Goal: Task Accomplishment & Management: Manage account settings

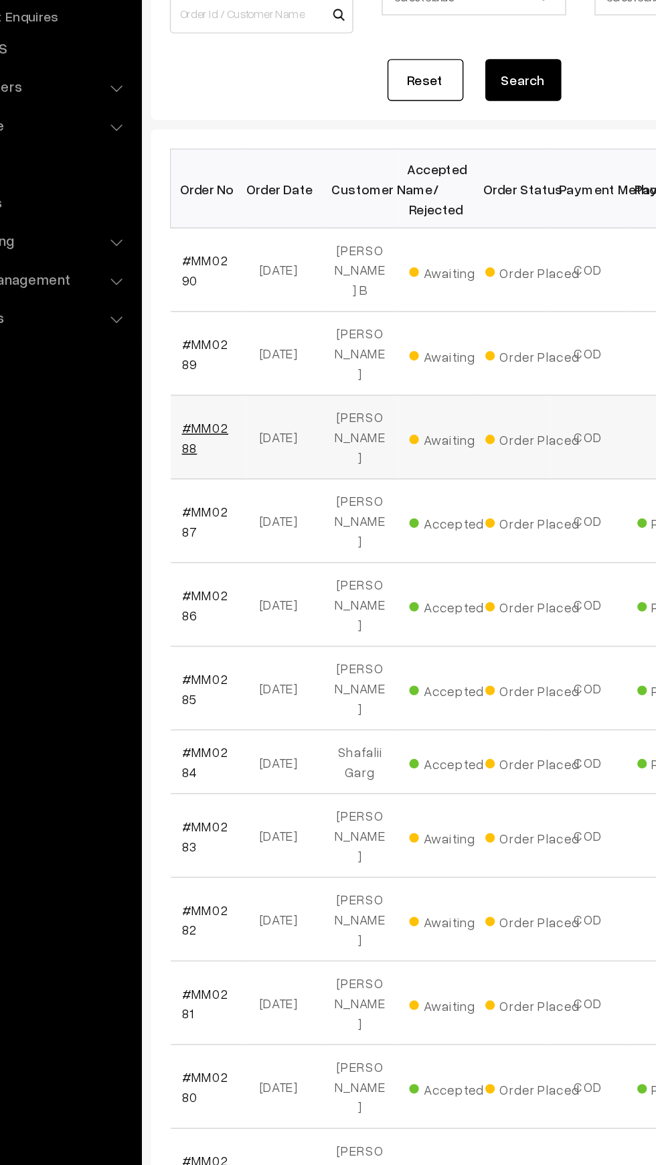
click at [234, 468] on link "#MM0288" at bounding box center [226, 480] width 33 height 25
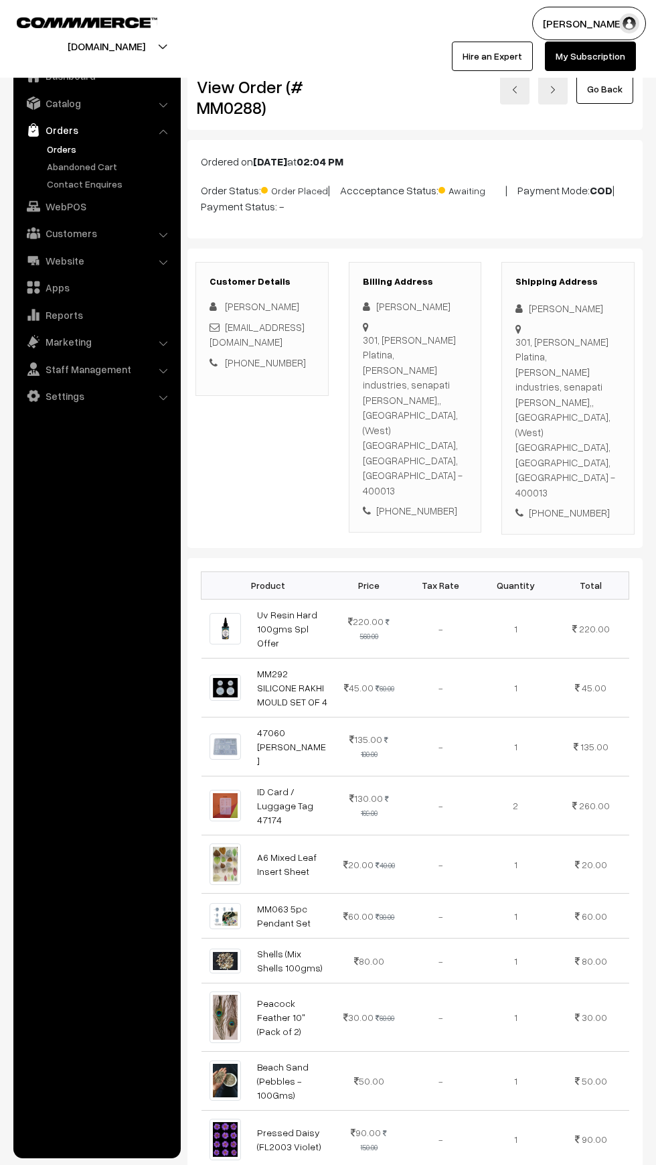
scroll to position [809, 0]
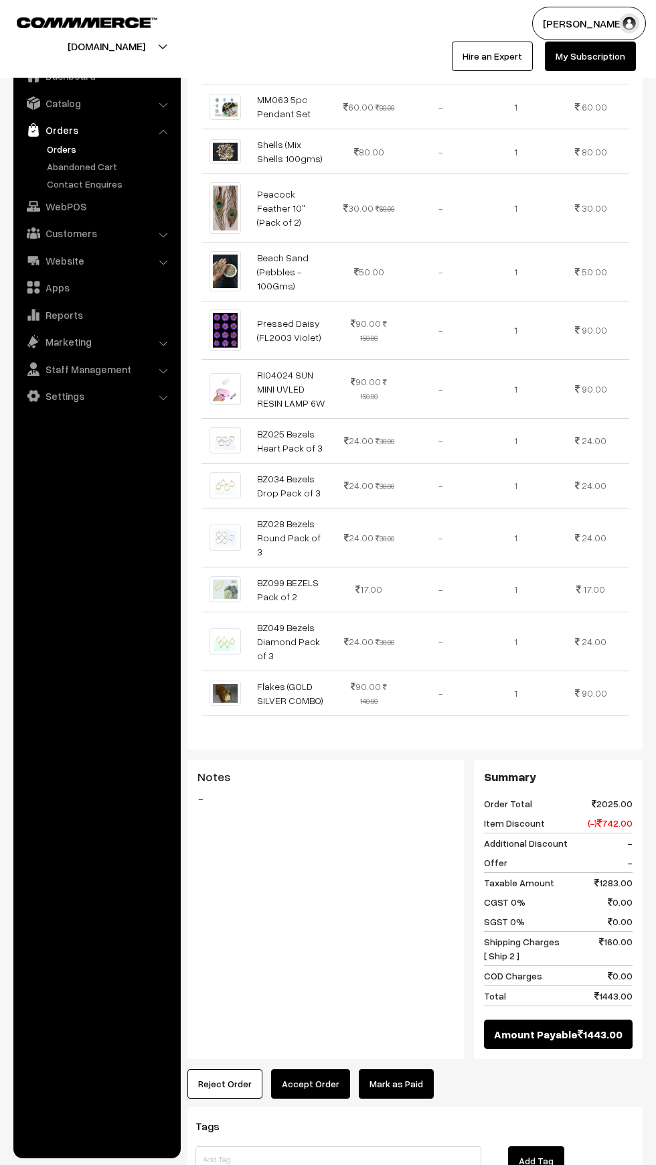
click at [309, 1069] on button "Accept Order" at bounding box center [310, 1083] width 79 height 29
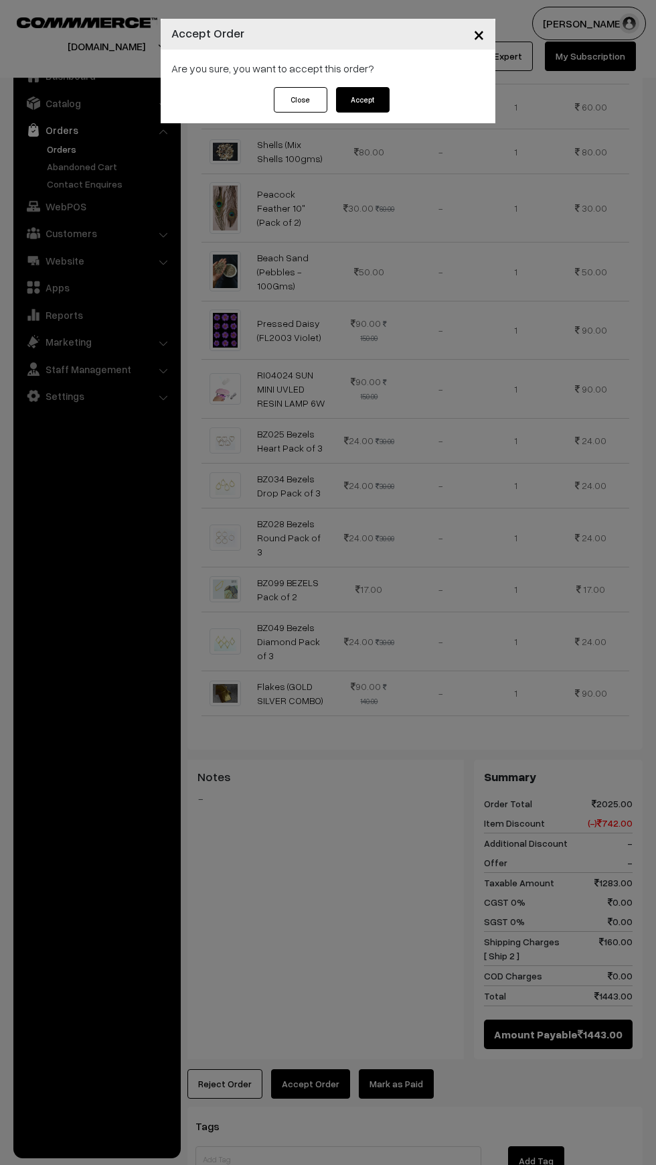
click at [361, 93] on button "Accept" at bounding box center [363, 99] width 54 height 25
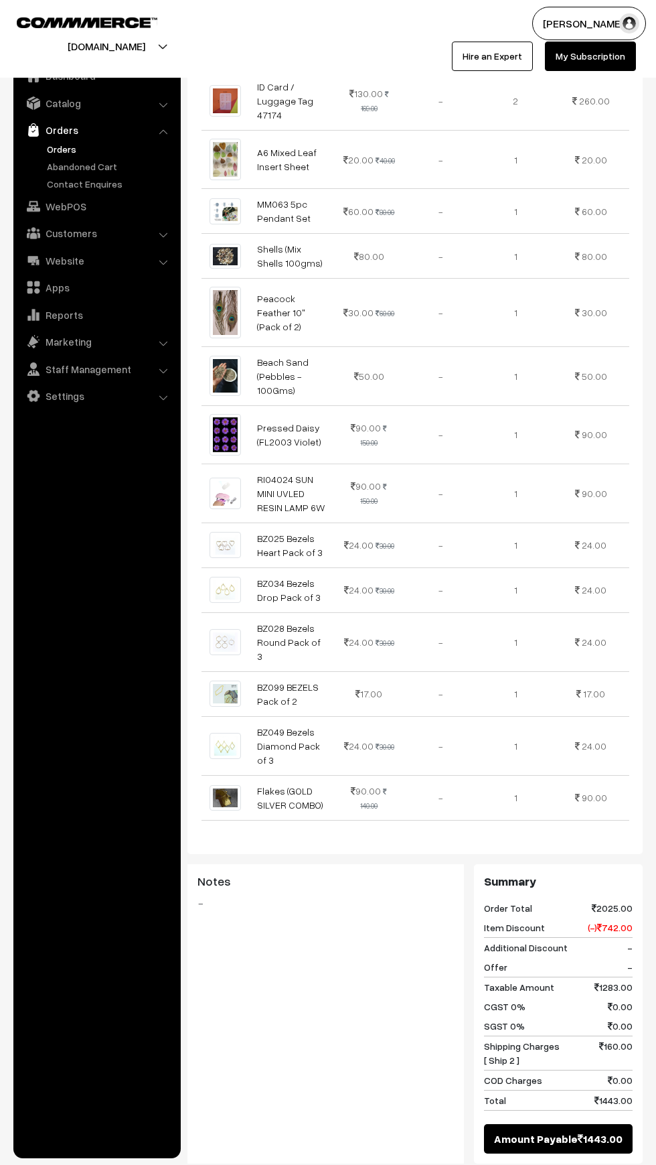
scroll to position [956, 0]
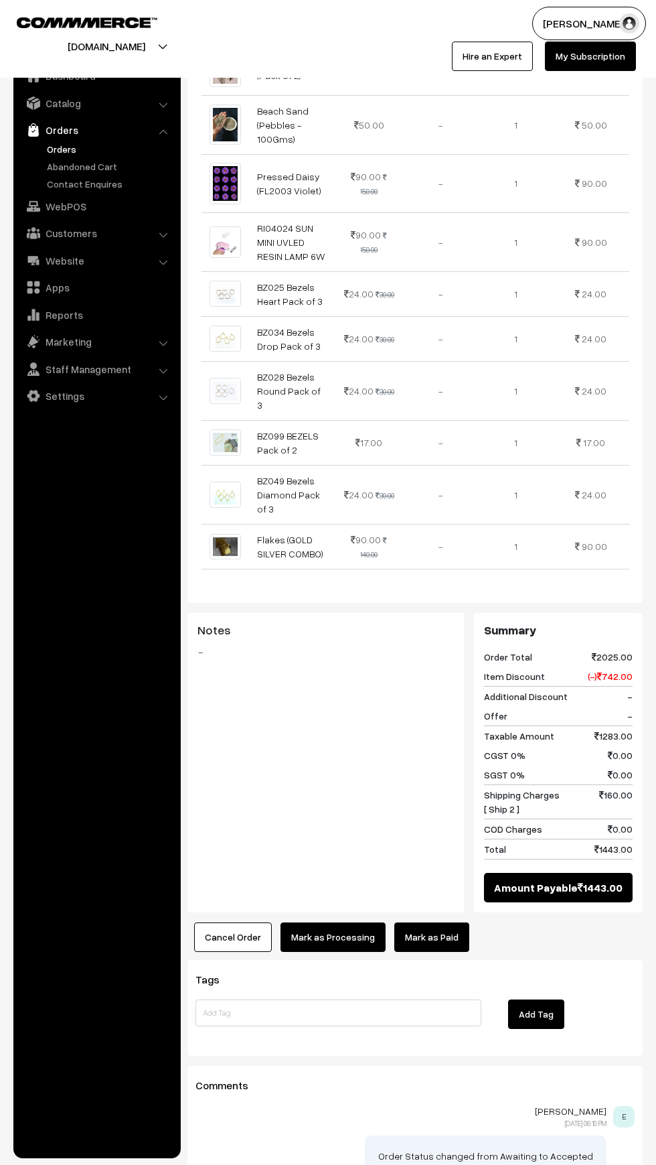
click at [435, 922] on link "Mark as Paid" at bounding box center [431, 936] width 75 height 29
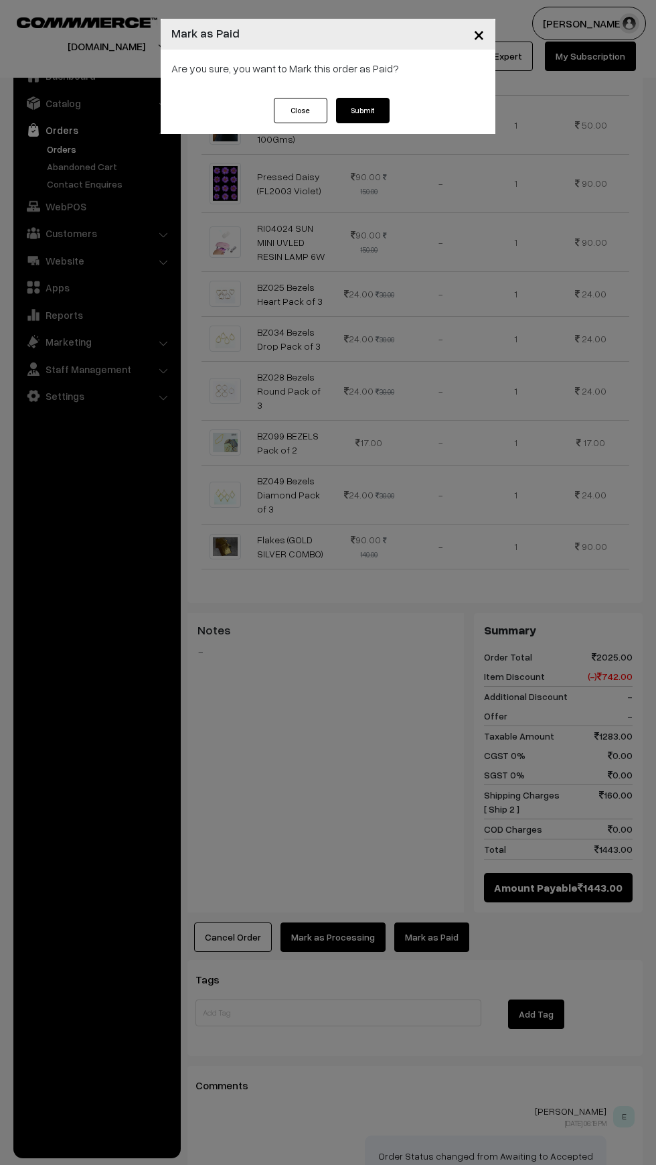
click at [383, 110] on button "Submit" at bounding box center [363, 110] width 54 height 25
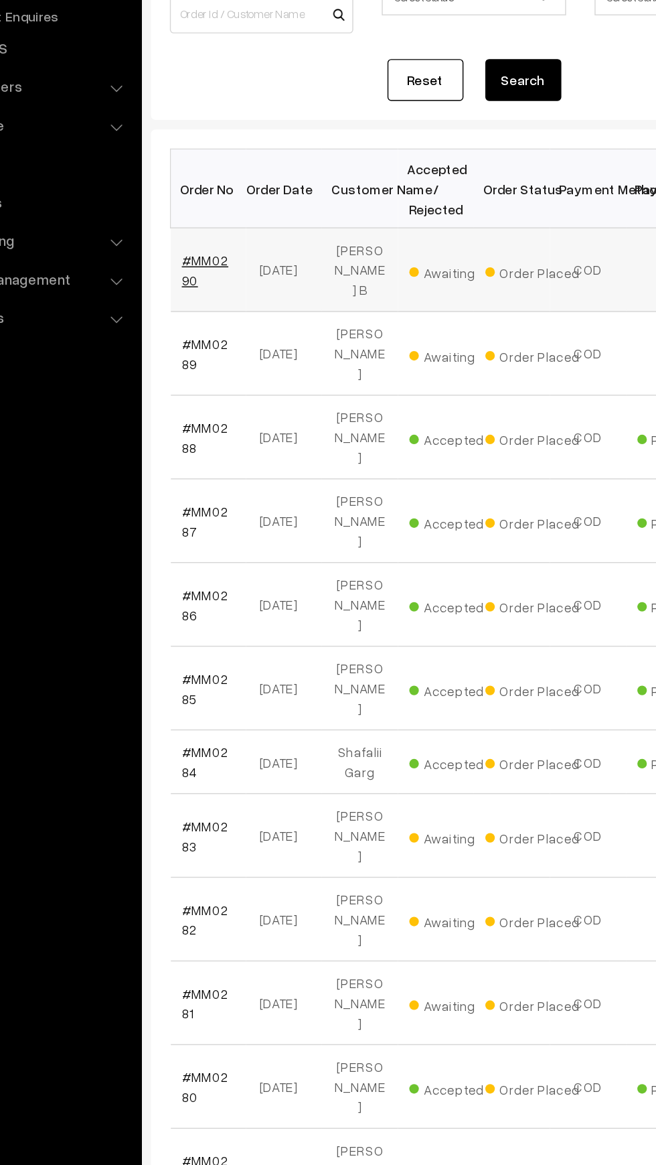
click at [241, 356] on link "#MM0290" at bounding box center [226, 362] width 33 height 25
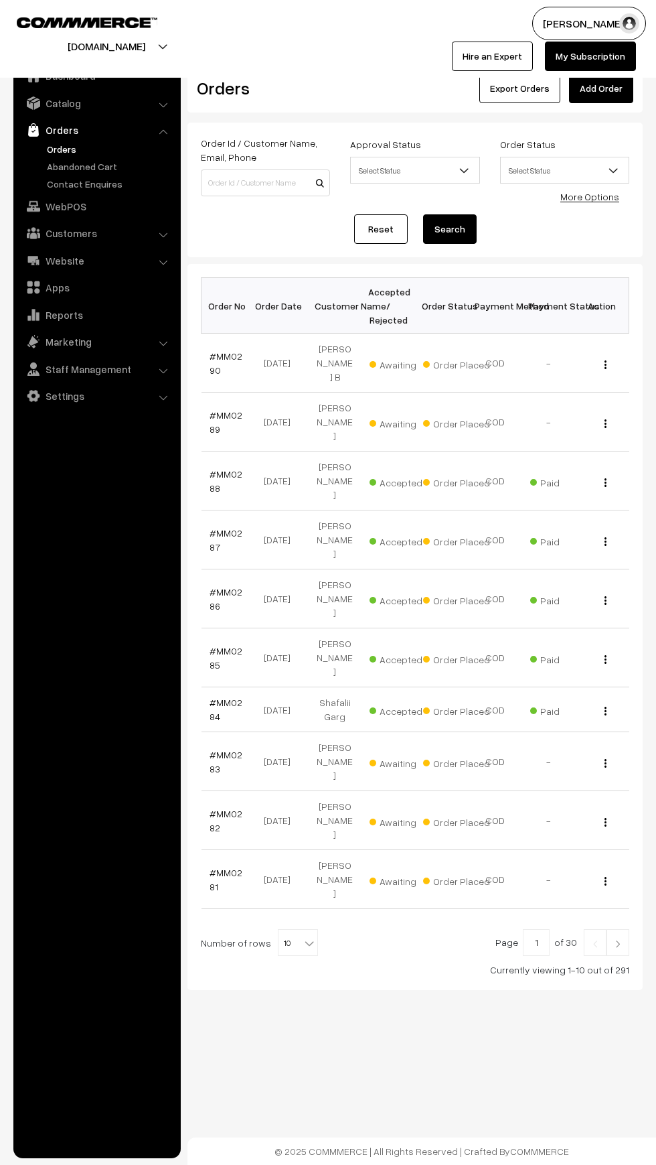
click at [595, 940] on img at bounding box center [595, 944] width 12 height 8
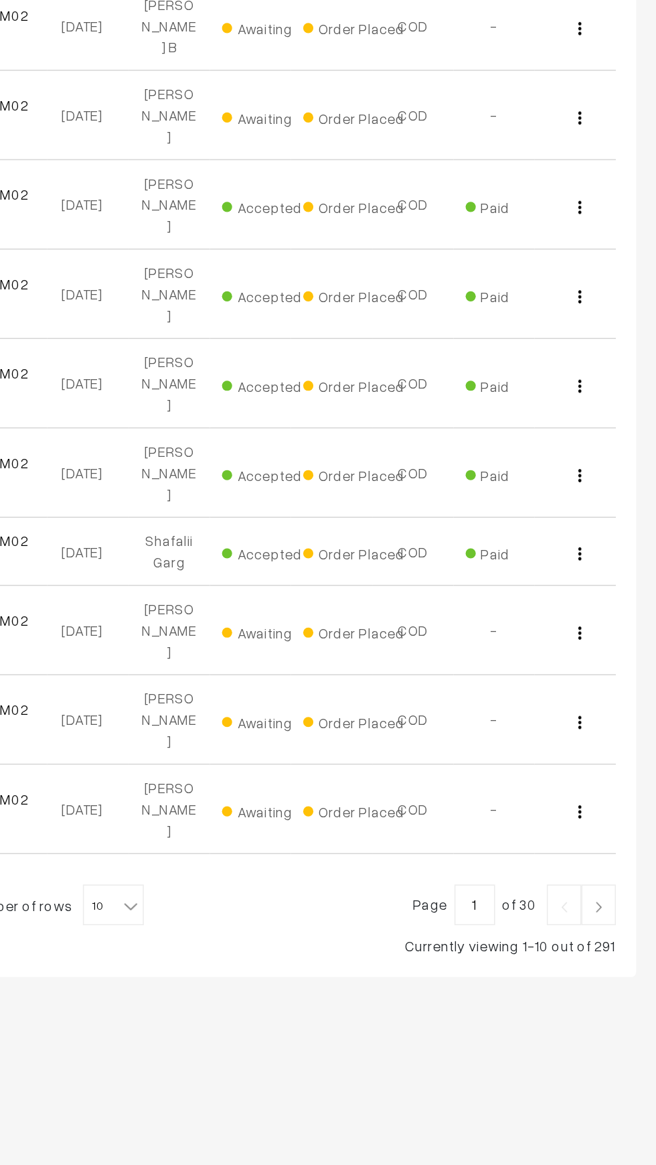
click at [629, 929] on link at bounding box center [618, 942] width 23 height 27
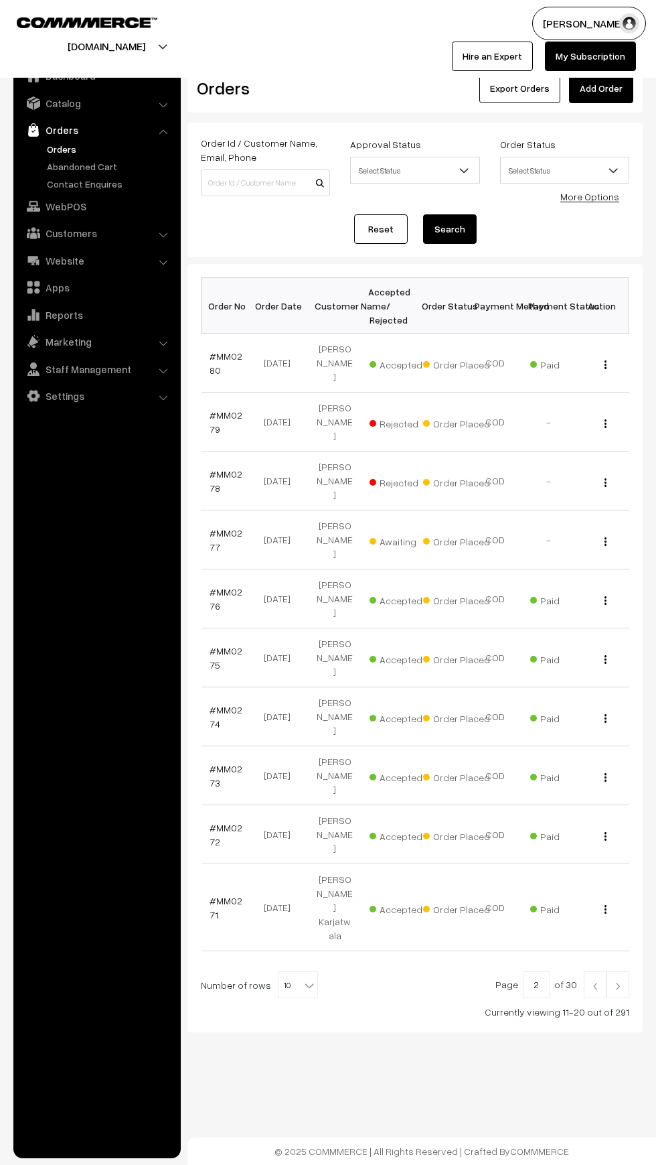
click at [618, 982] on img at bounding box center [618, 986] width 12 height 8
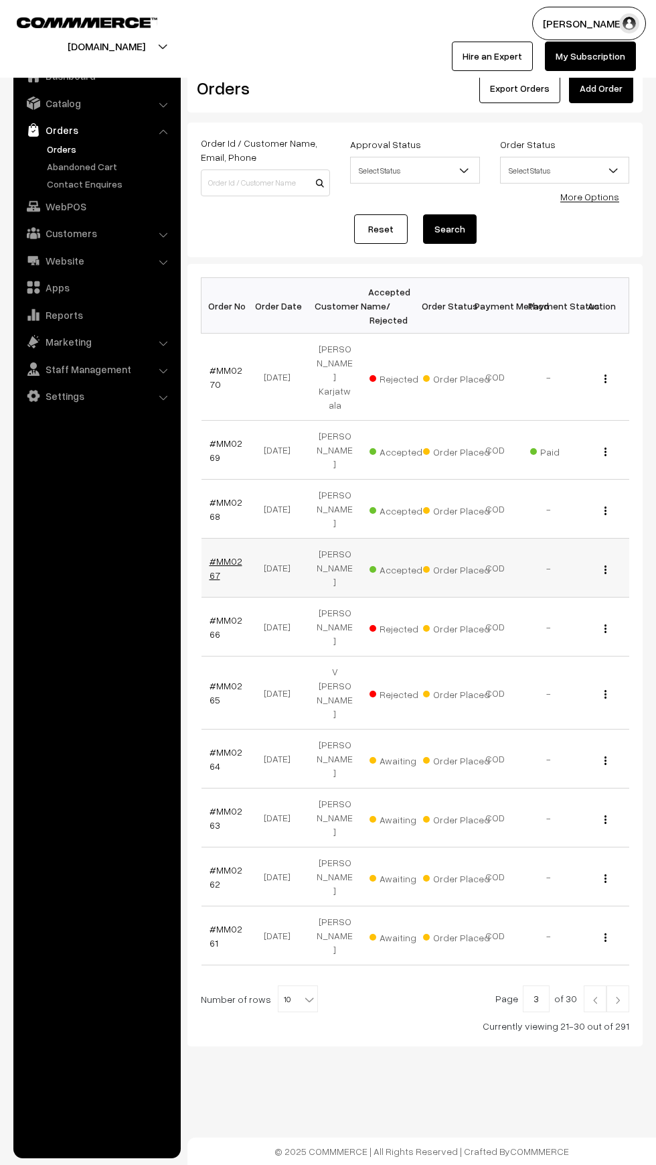
click at [230, 555] on link "#MM0267" at bounding box center [226, 567] width 33 height 25
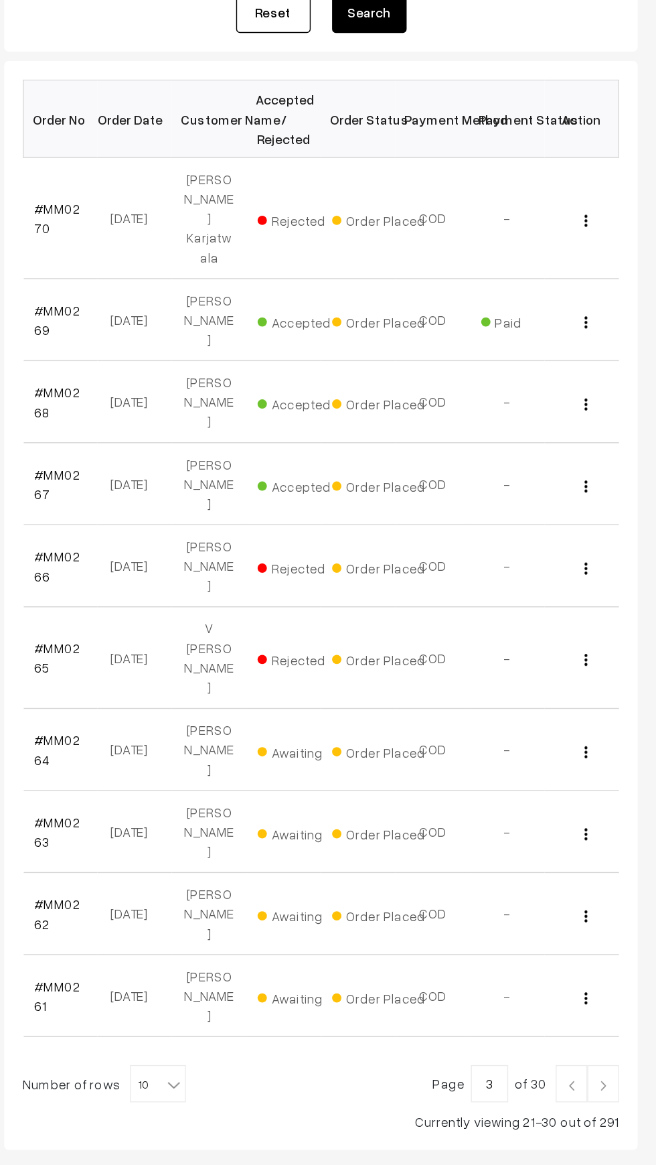
click at [594, 996] on img at bounding box center [595, 1000] width 12 height 8
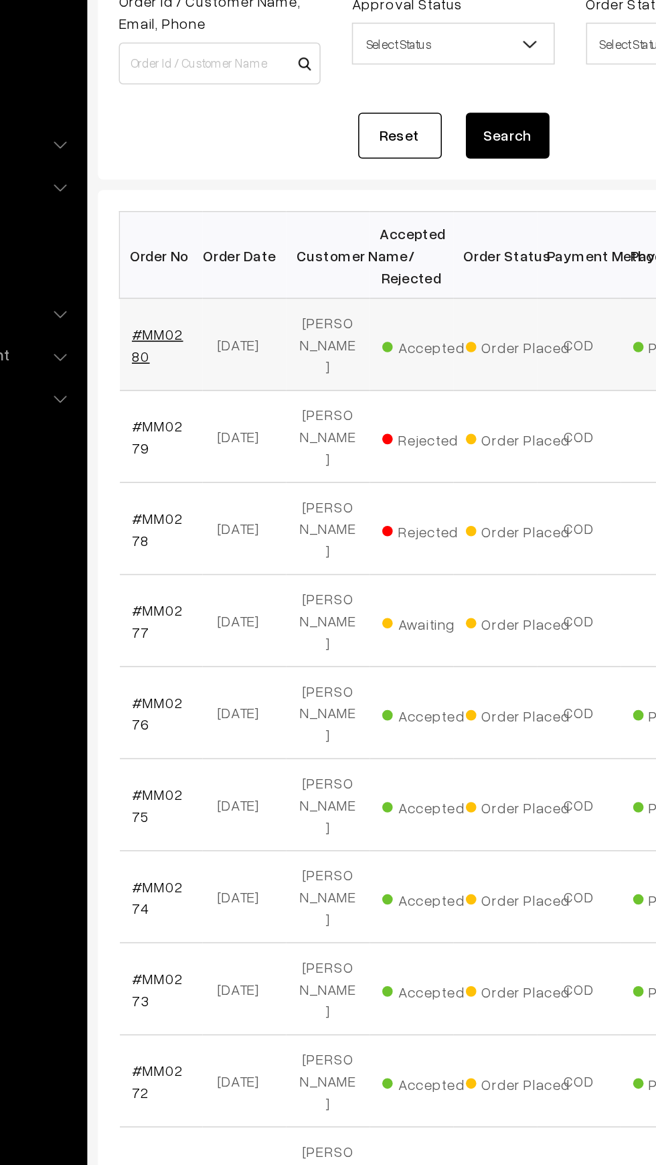
click at [214, 354] on link "#MM0280" at bounding box center [226, 362] width 33 height 25
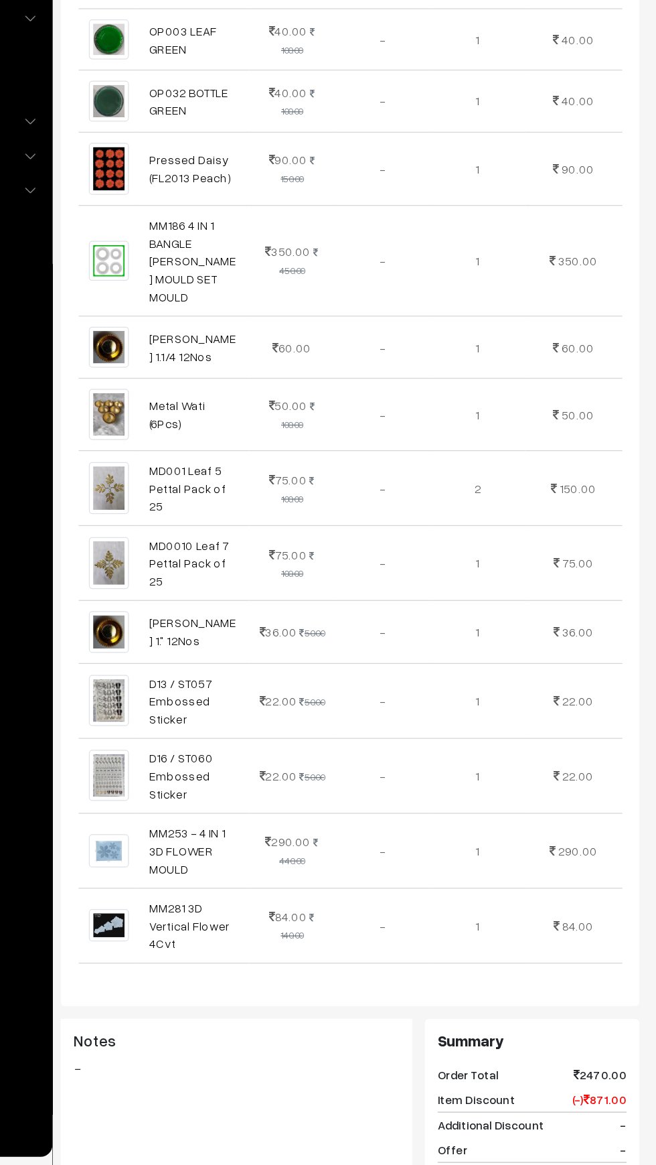
scroll to position [524, 0]
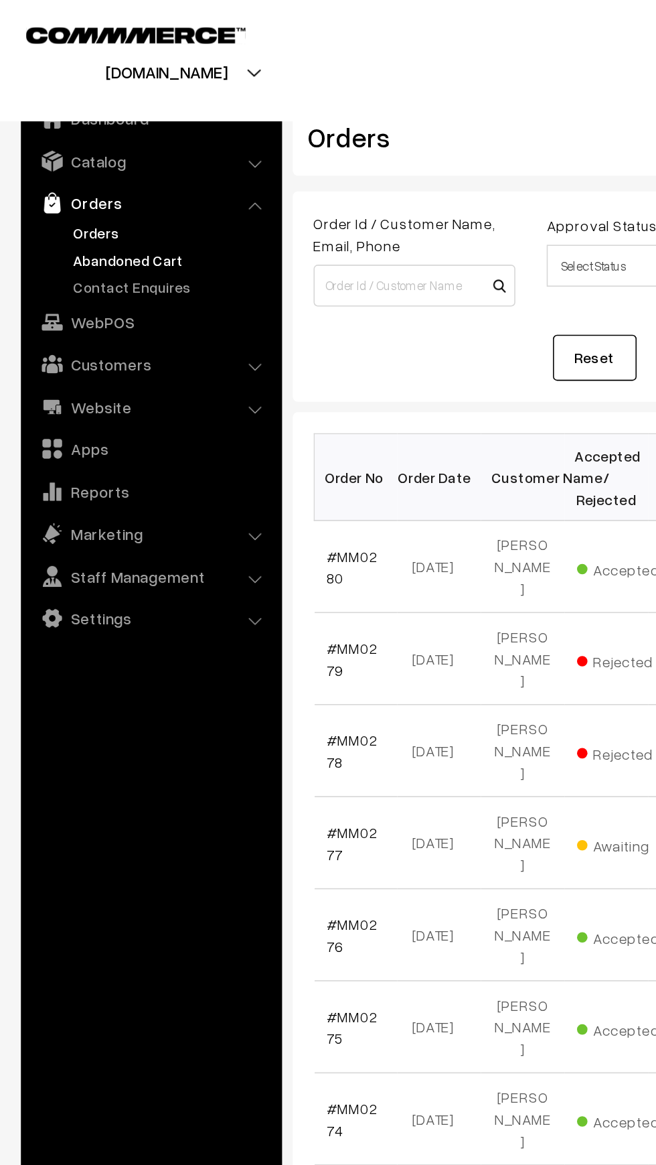
click at [48, 164] on link "Abandoned Cart" at bounding box center [110, 166] width 133 height 14
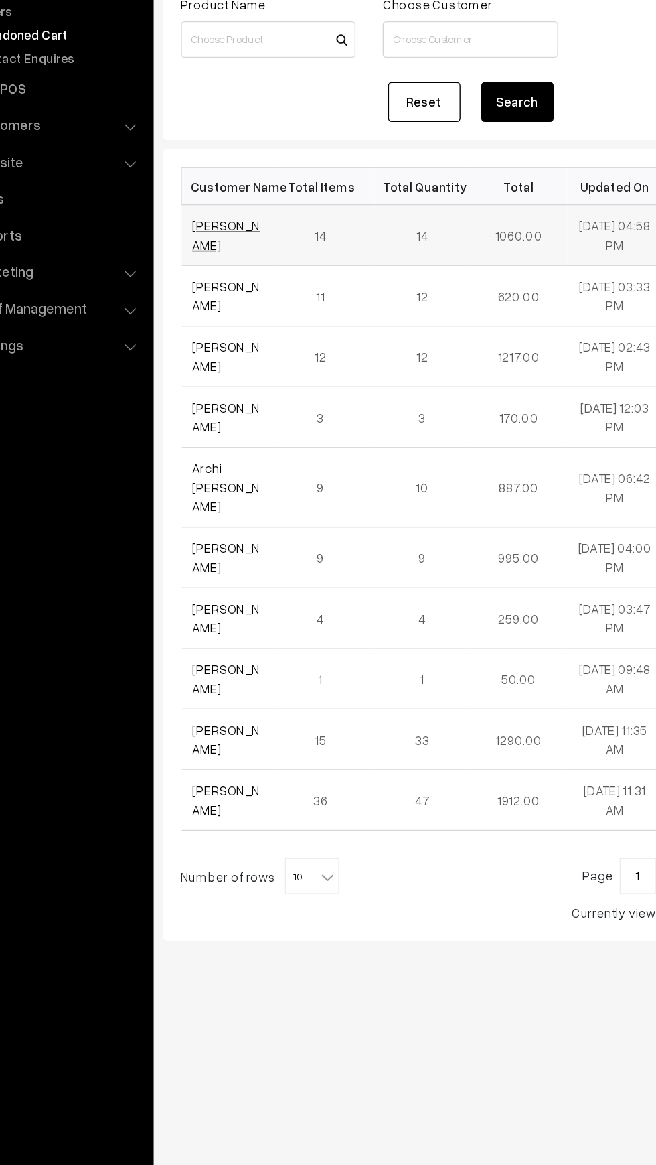
click at [210, 311] on link "Bhoomi Lilha" at bounding box center [235, 314] width 50 height 25
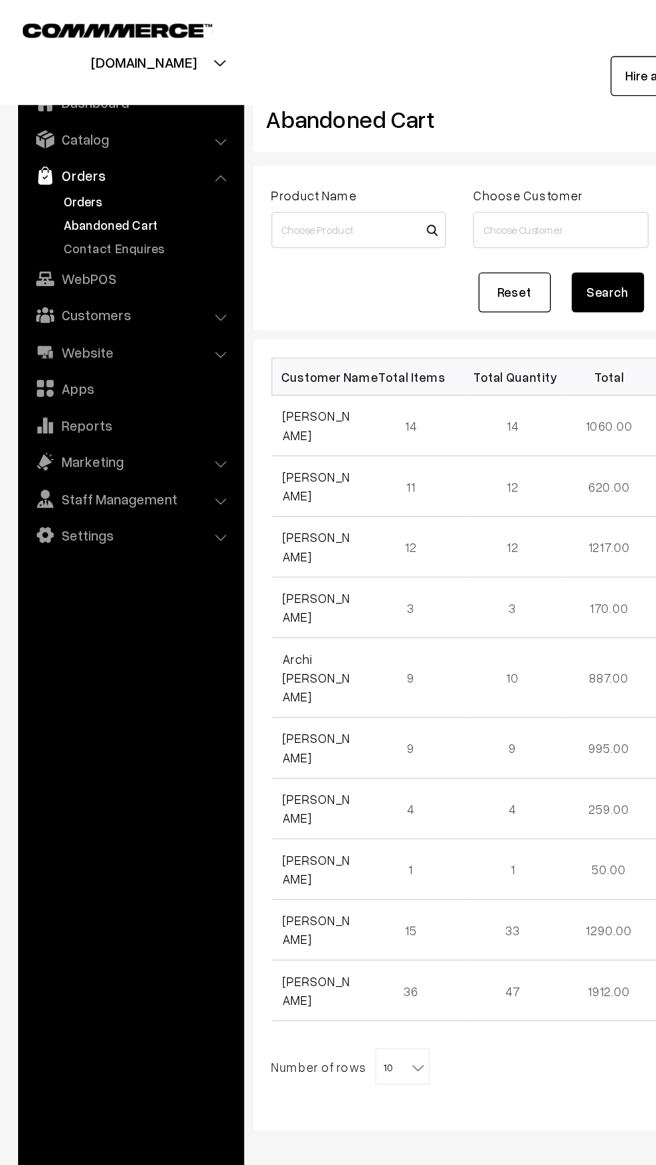
click at [46, 149] on link "Orders" at bounding box center [110, 149] width 133 height 14
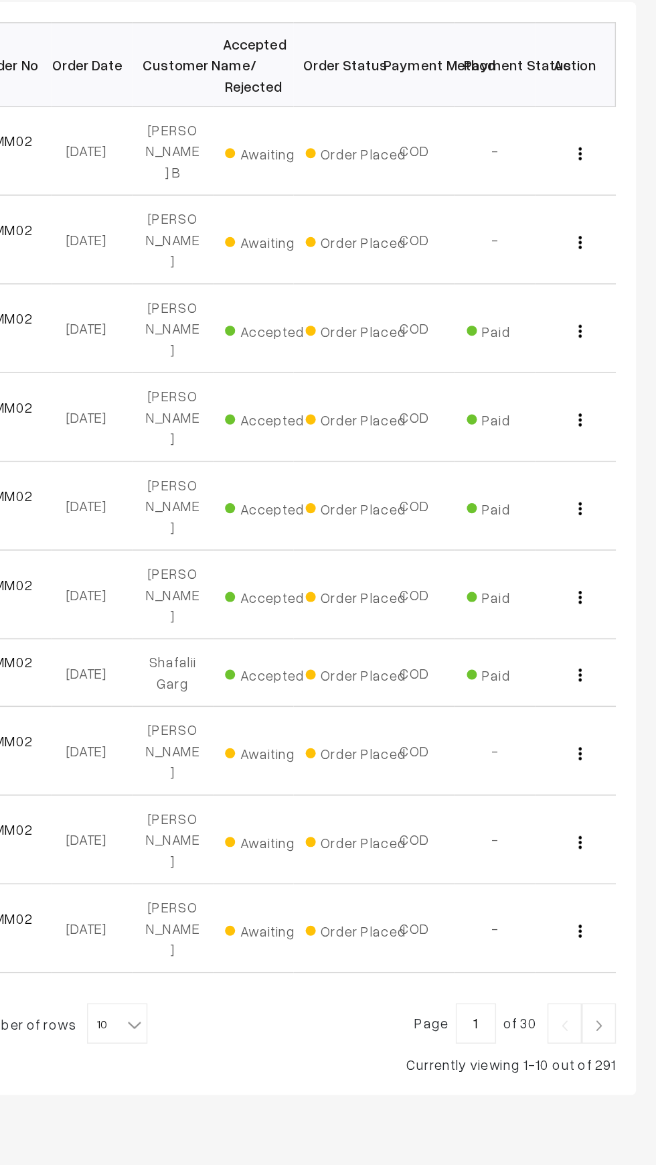
click at [621, 940] on img at bounding box center [618, 944] width 12 height 8
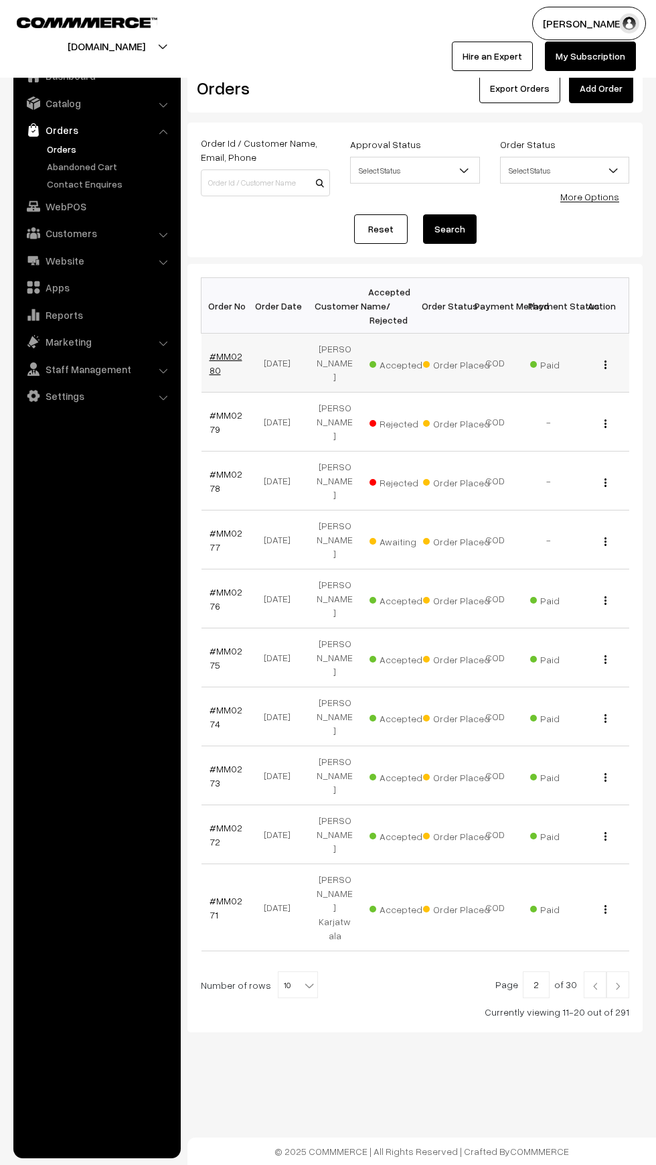
click at [210, 370] on link "#MM0280" at bounding box center [226, 362] width 33 height 25
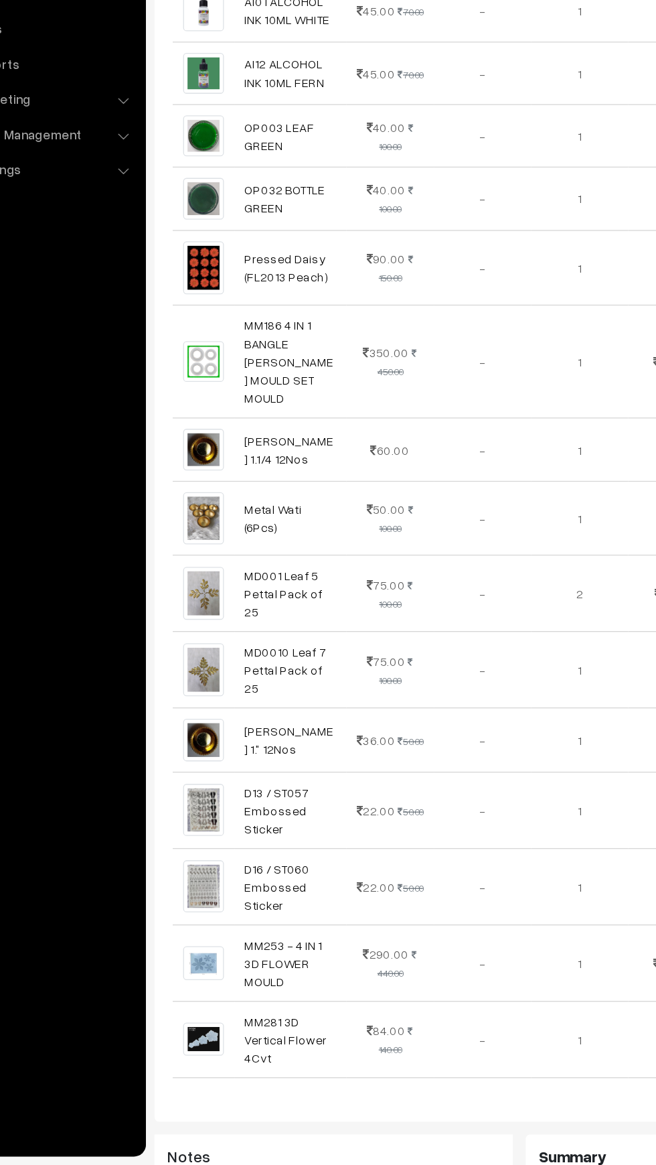
scroll to position [449, 0]
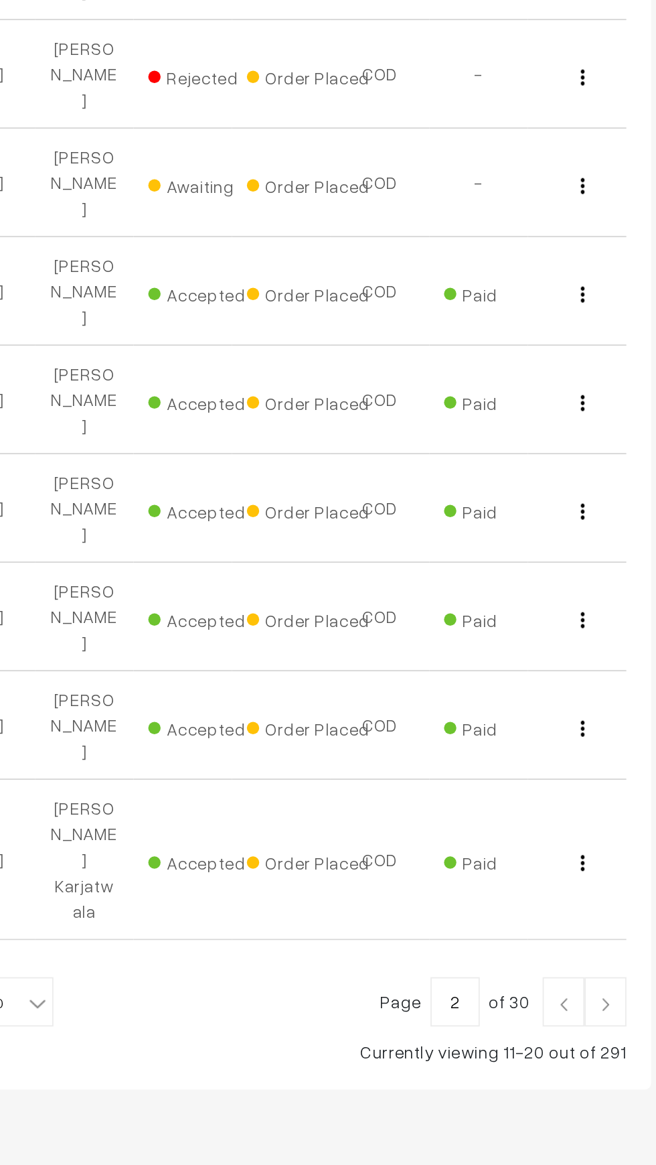
click at [595, 982] on img at bounding box center [595, 986] width 12 height 8
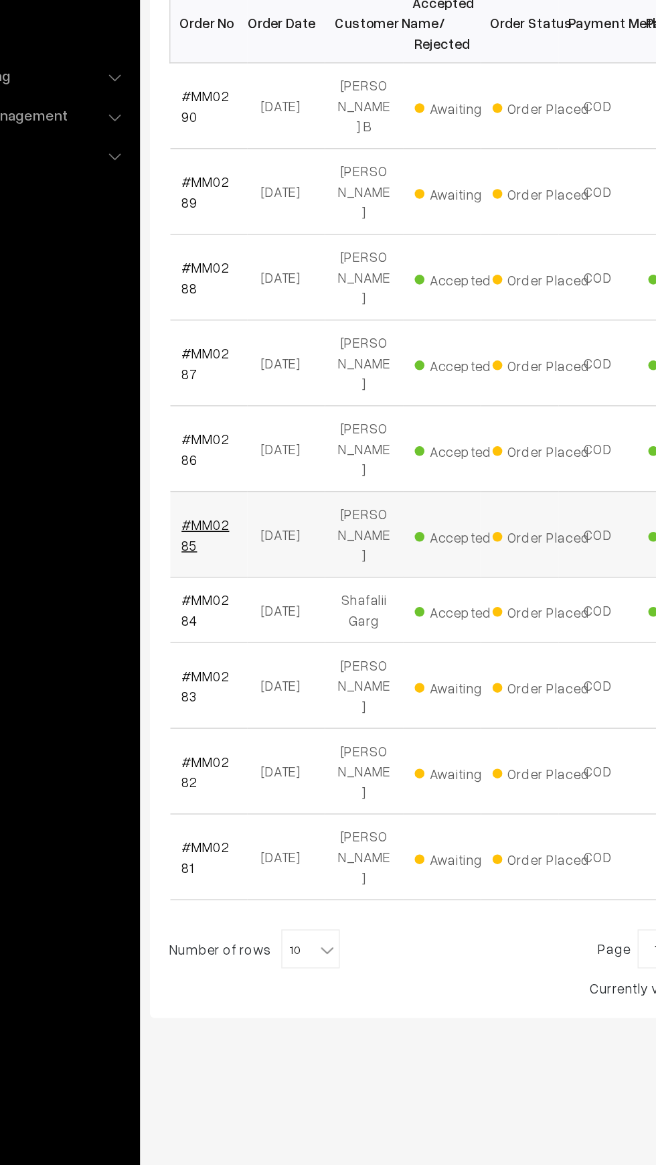
click at [225, 645] on link "#MM0285" at bounding box center [226, 657] width 33 height 25
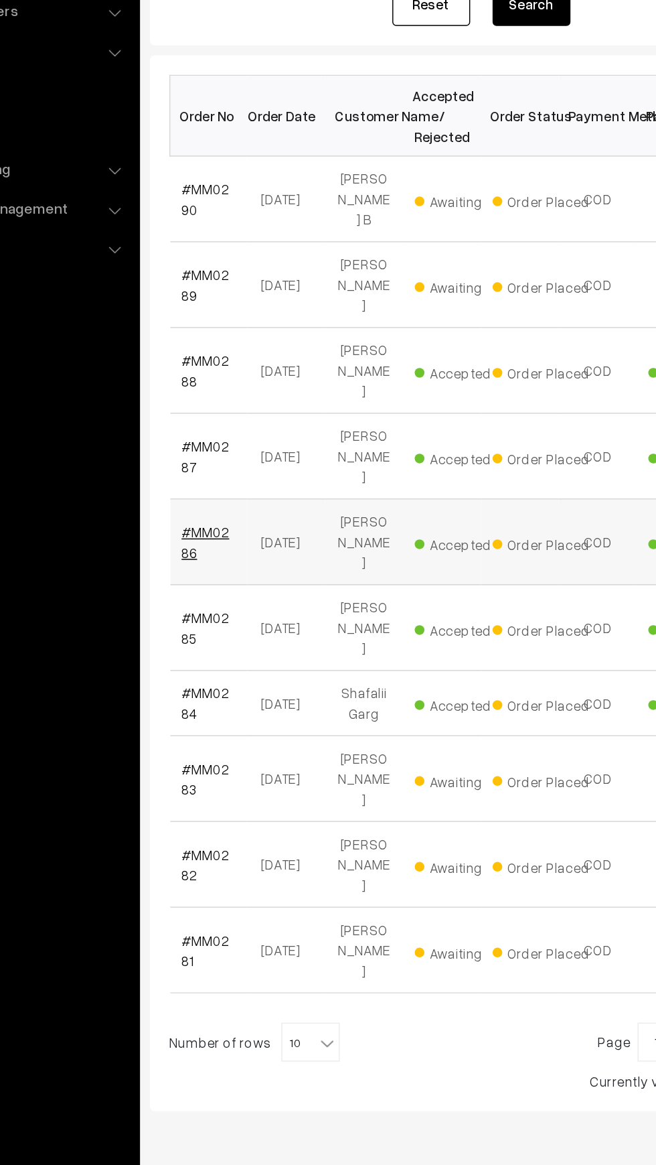
click at [212, 586] on link "#MM0286" at bounding box center [226, 598] width 33 height 25
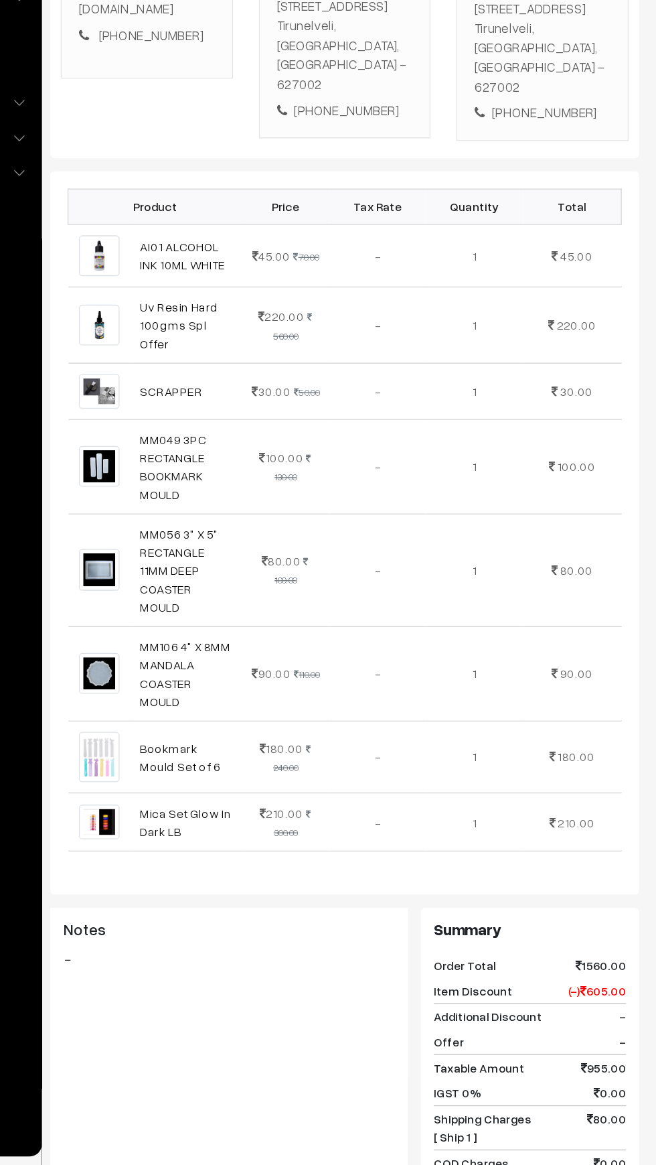
scroll to position [74, 0]
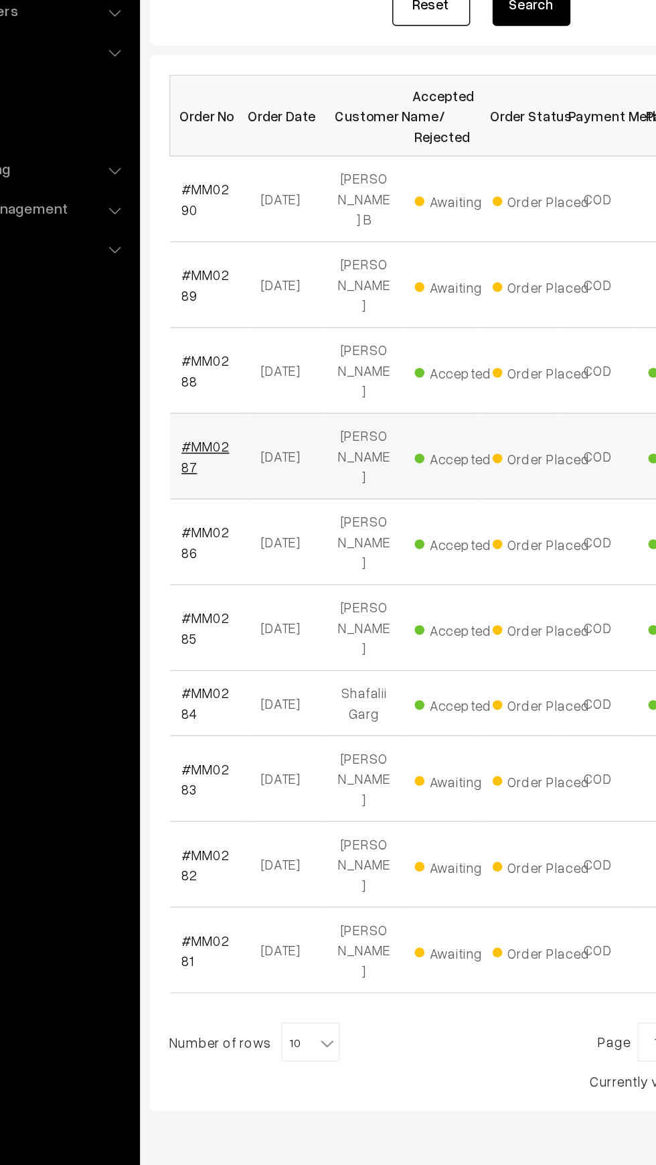
click at [219, 527] on link "#MM0287" at bounding box center [226, 539] width 33 height 25
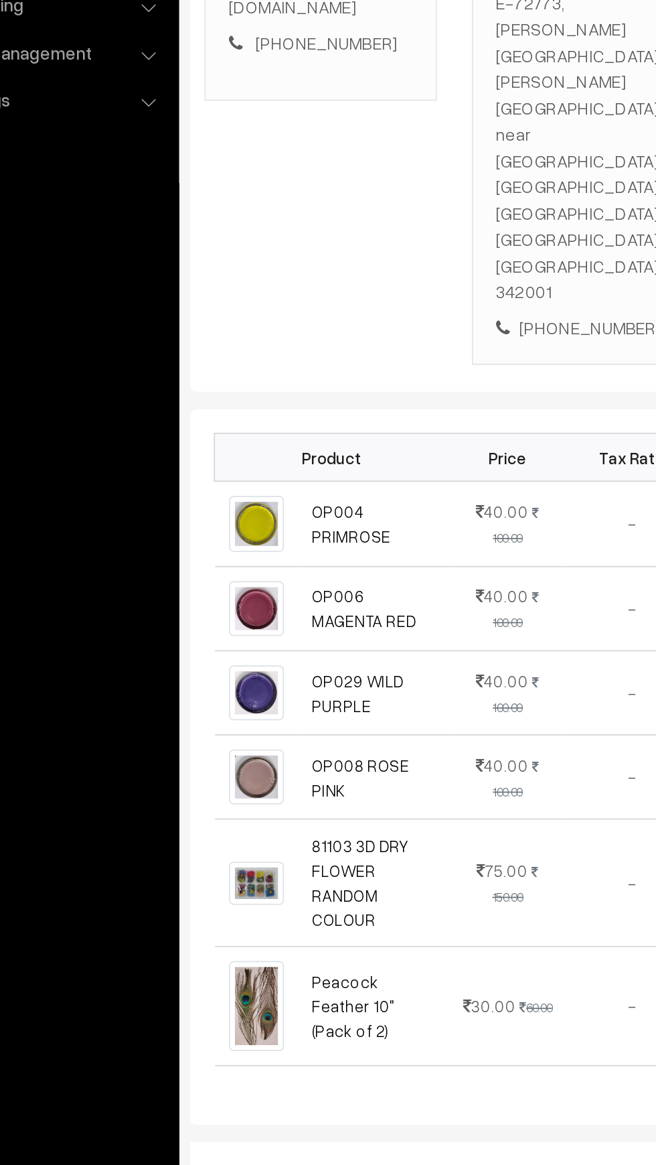
scroll to position [1, 0]
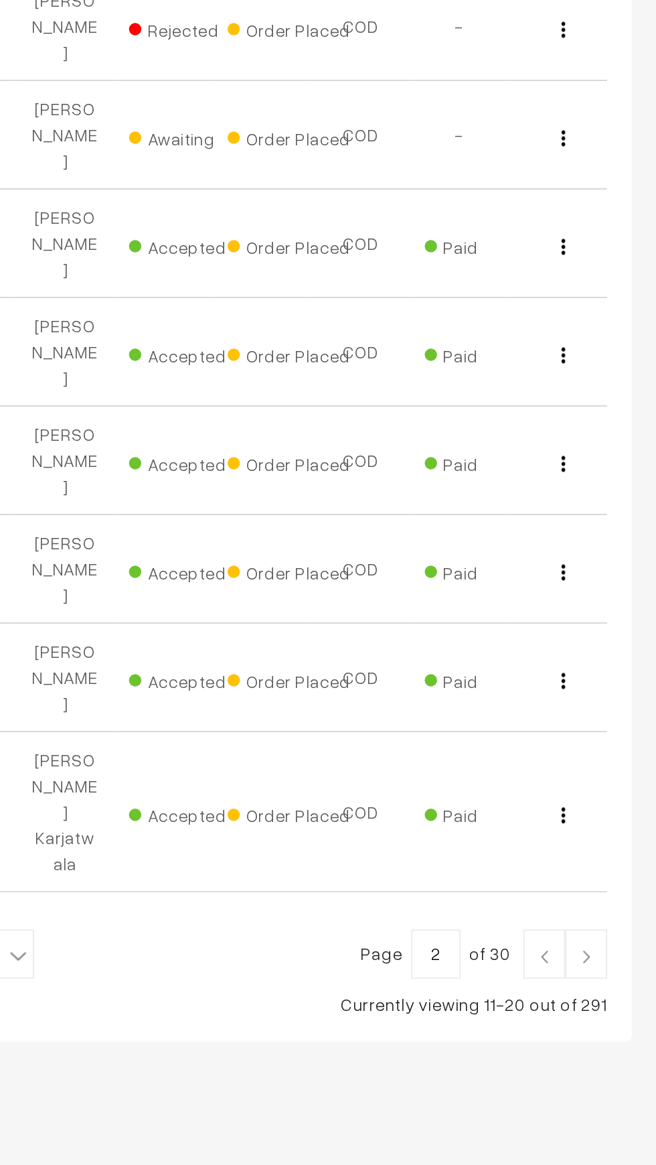
click at [591, 982] on img at bounding box center [595, 986] width 12 height 8
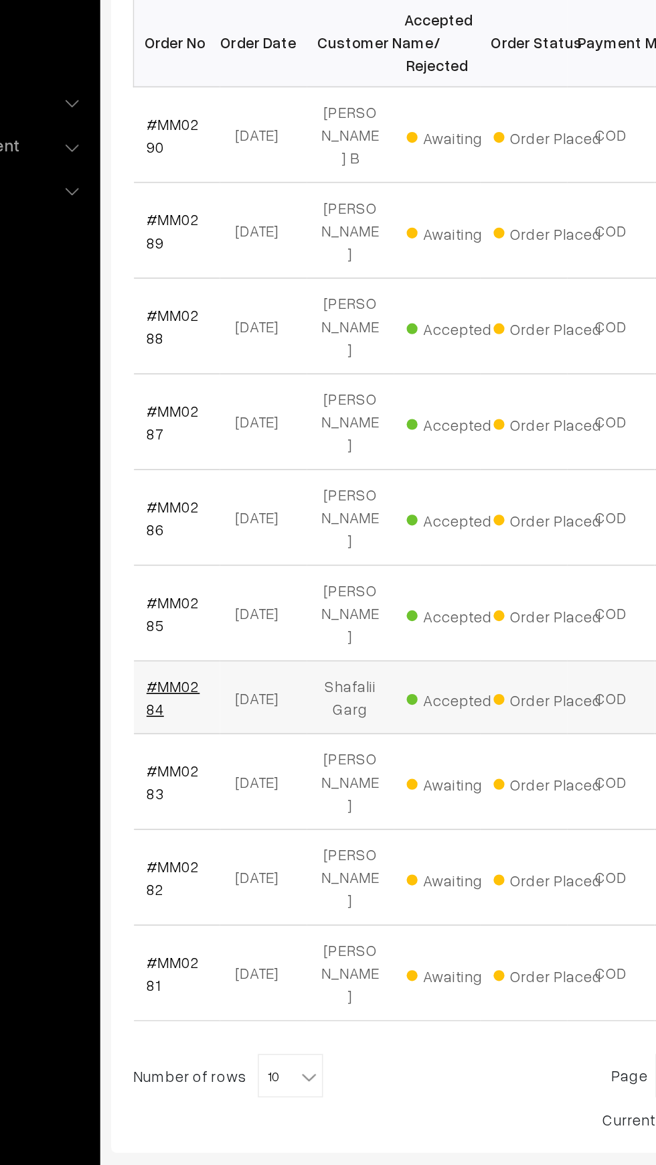
click at [229, 696] on link "#MM0284" at bounding box center [226, 708] width 33 height 25
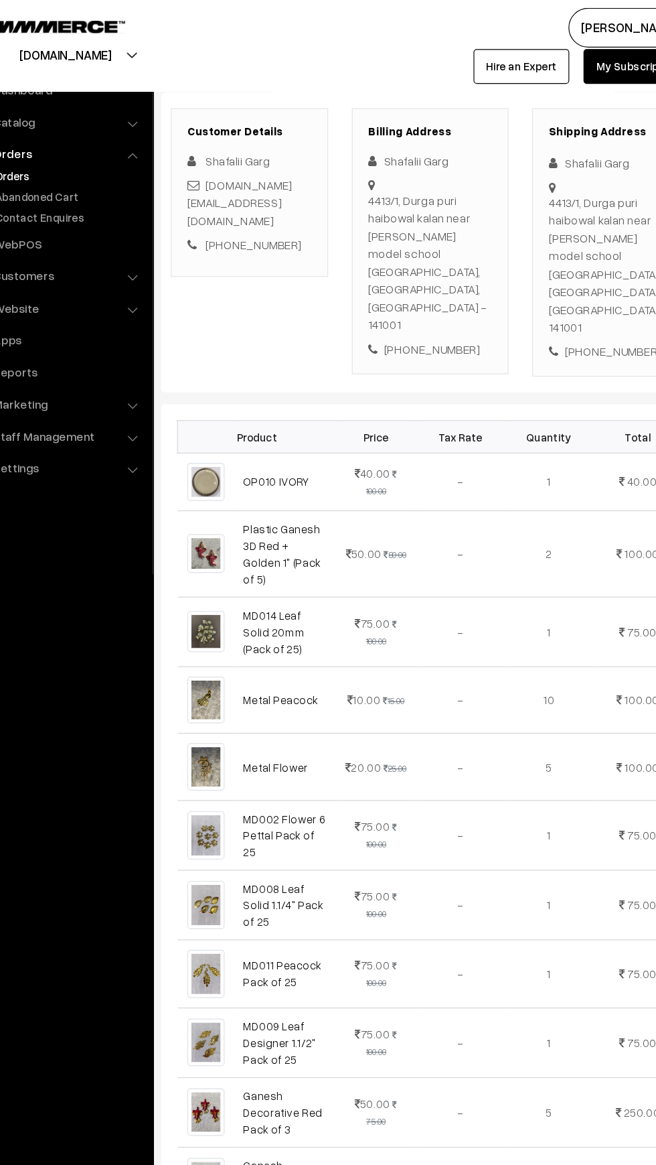
scroll to position [166, 0]
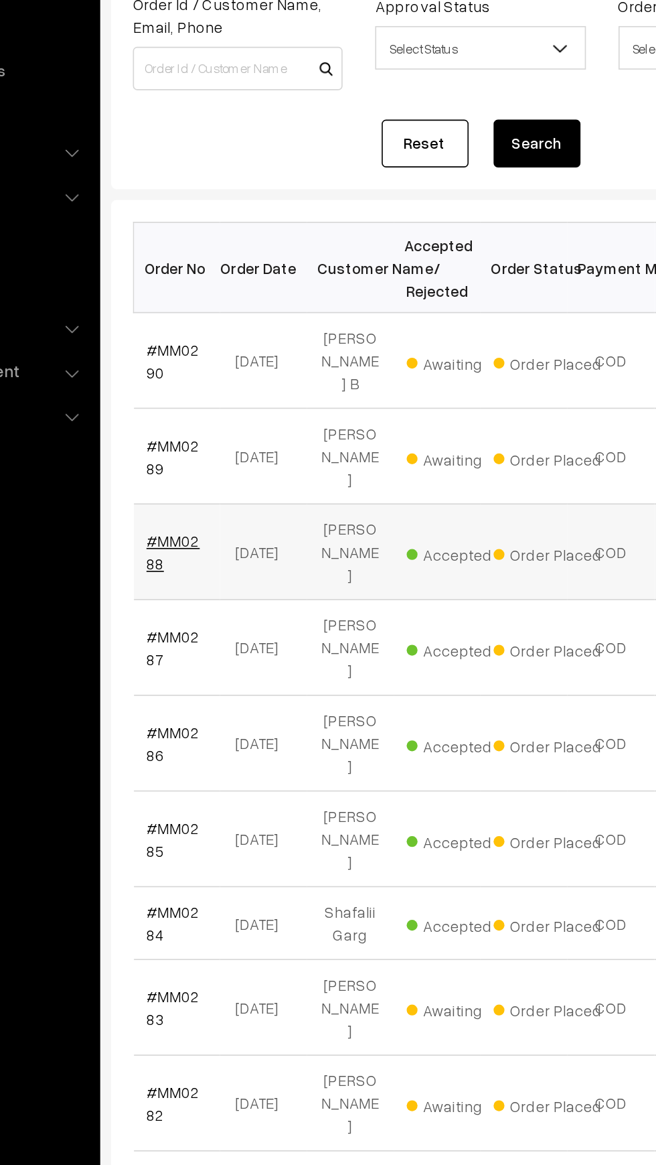
click at [230, 468] on link "#MM0288" at bounding box center [226, 480] width 33 height 25
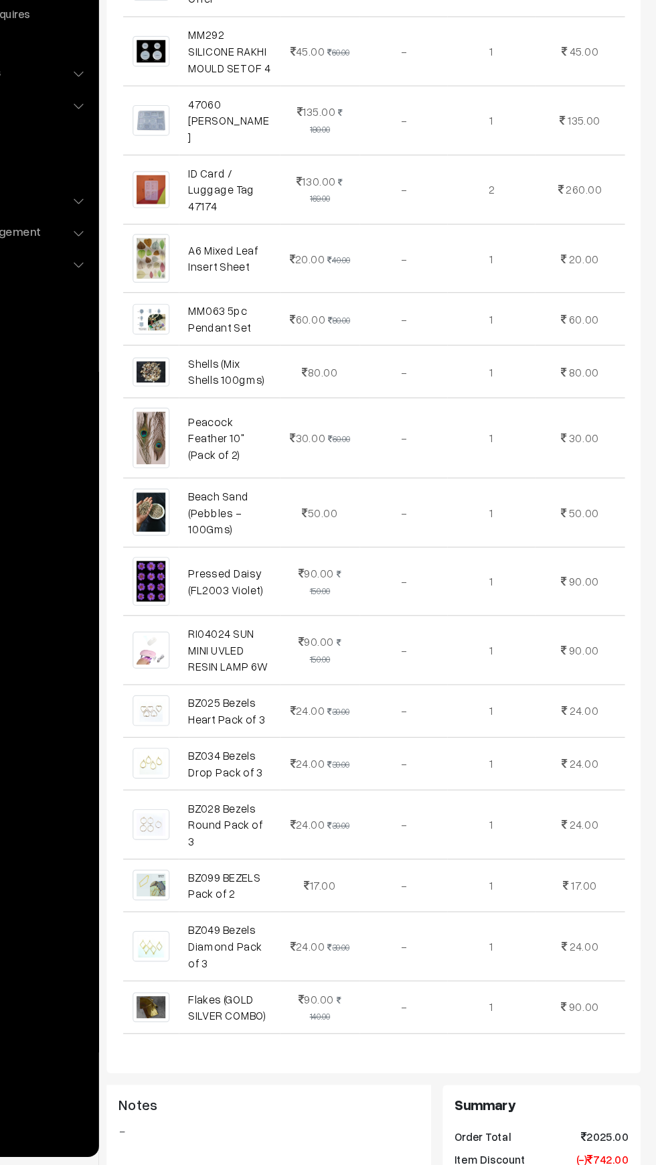
scroll to position [474, 0]
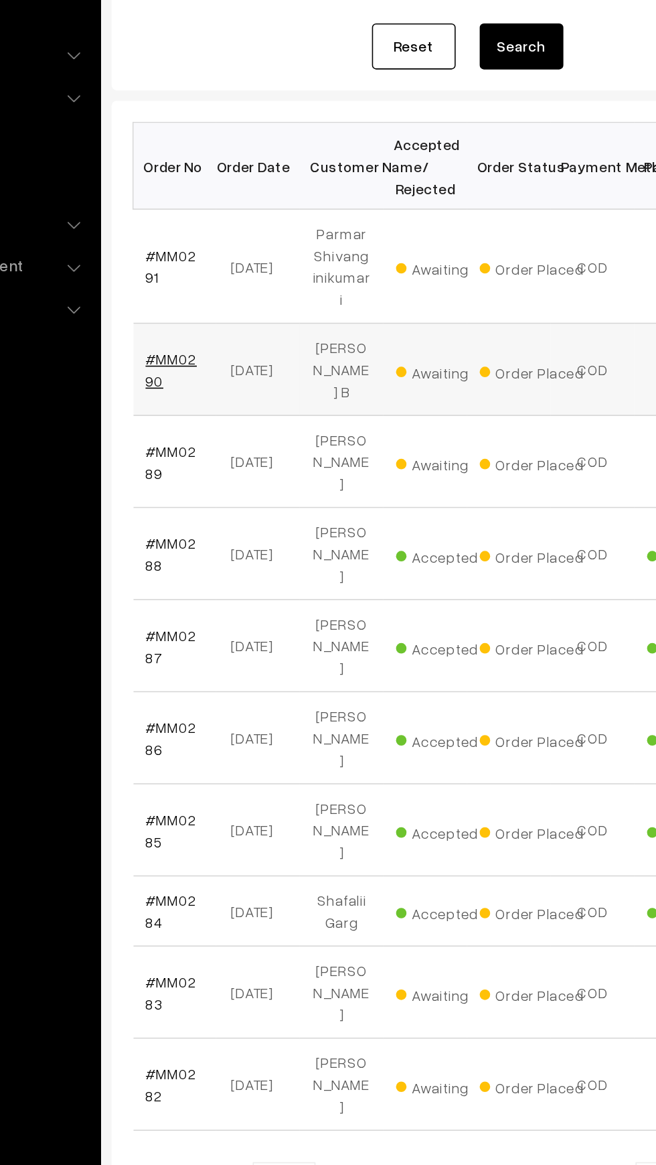
click at [239, 423] on link "#MM0290" at bounding box center [226, 435] width 33 height 25
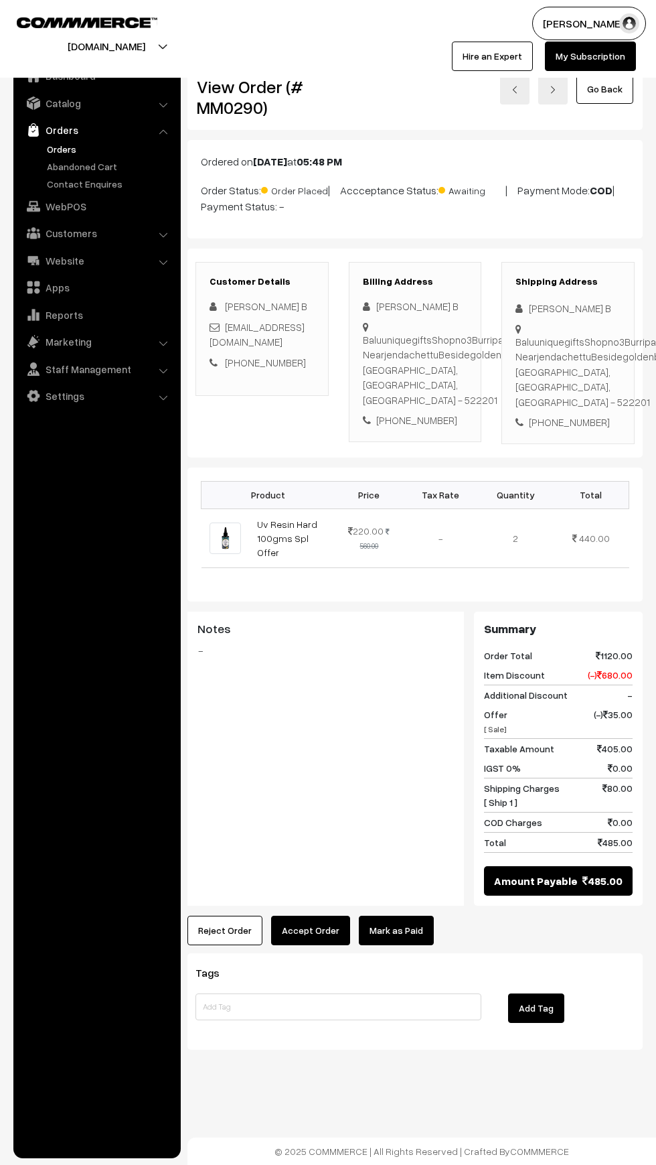
click at [388, 915] on link "Mark as Paid" at bounding box center [396, 929] width 75 height 29
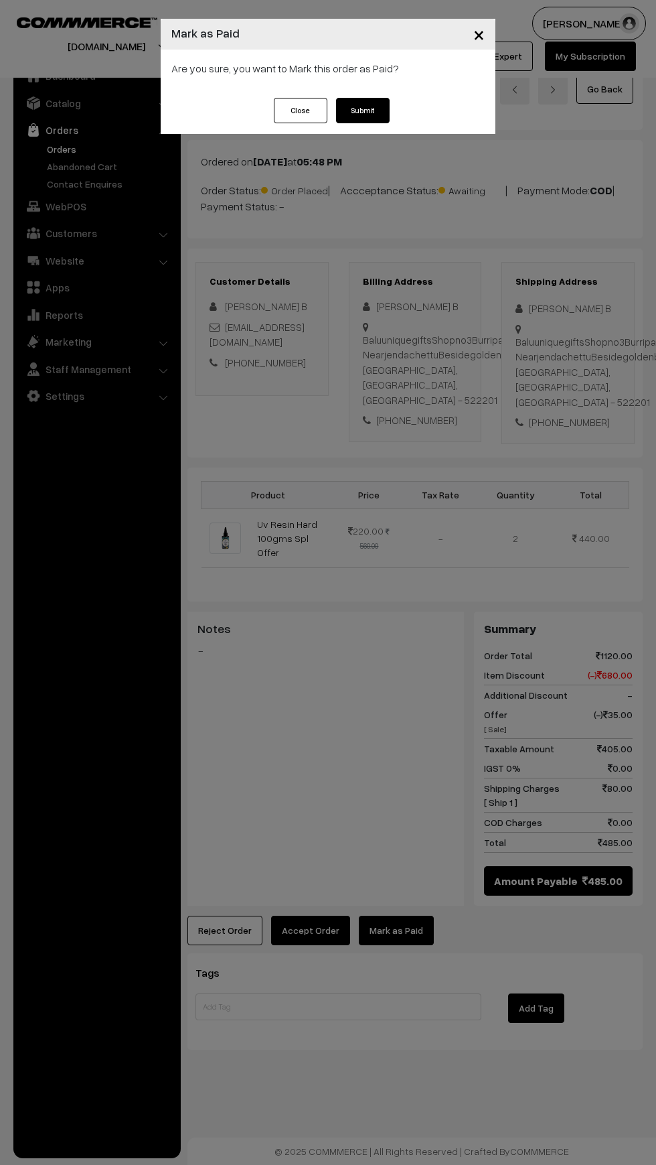
click at [372, 115] on button "Submit" at bounding box center [363, 110] width 54 height 25
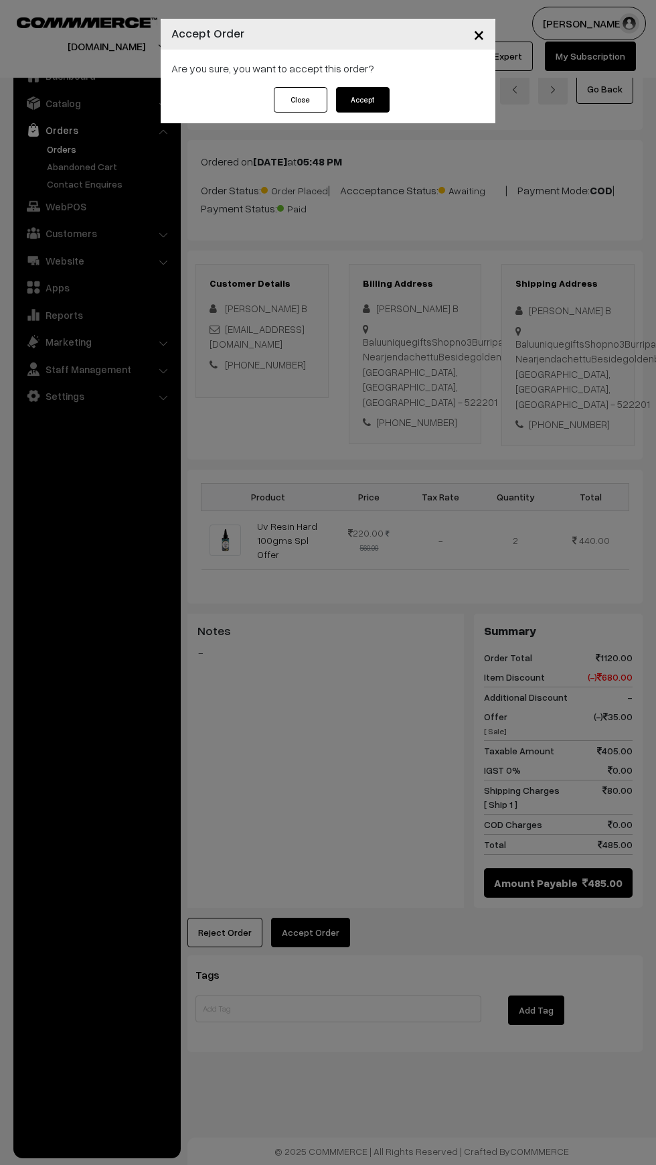
click at [369, 102] on button "Accept" at bounding box center [363, 99] width 54 height 25
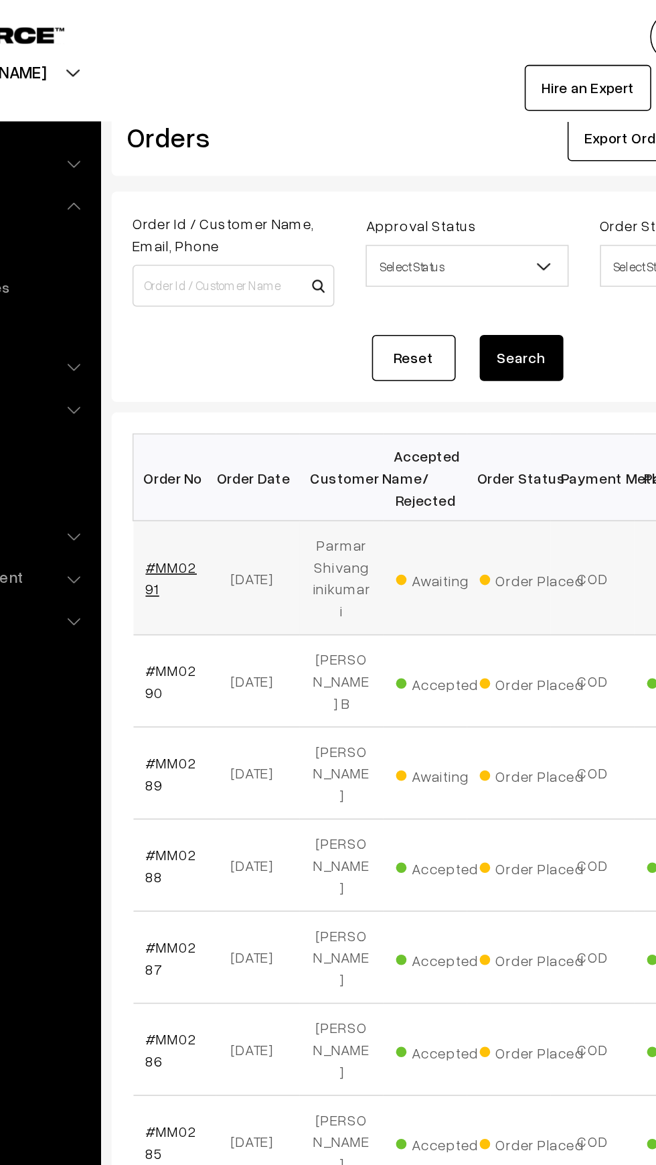
click at [226, 357] on link "#MM0291" at bounding box center [226, 369] width 33 height 25
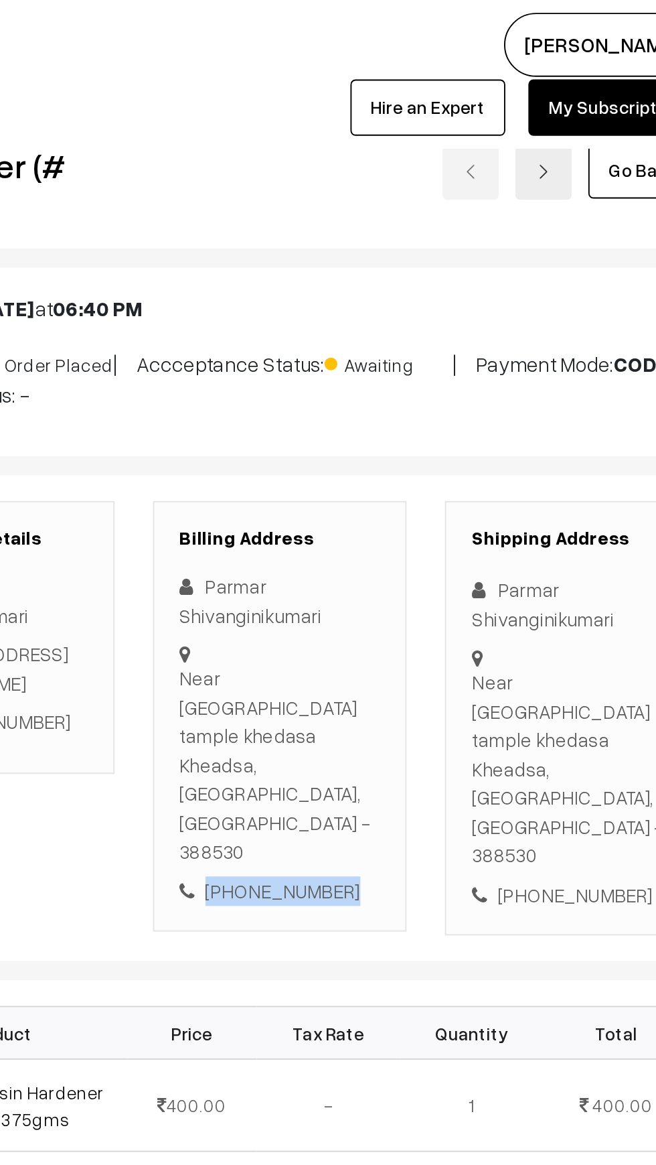
copy div "[PHONE_NUMBER]"
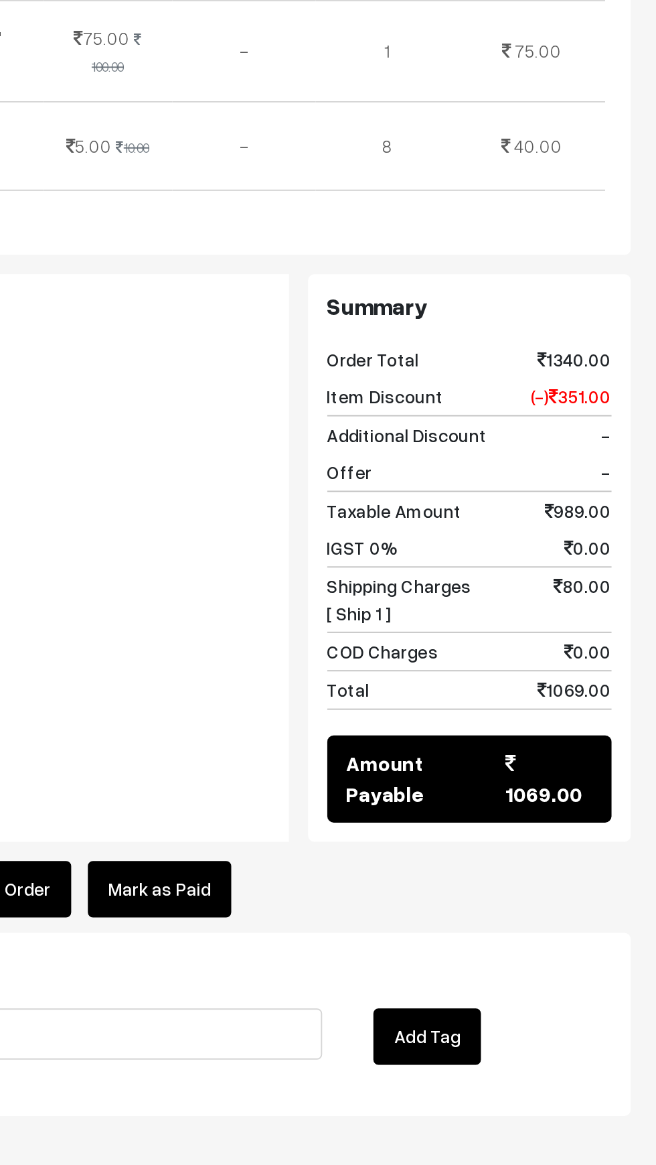
scroll to position [504, 0]
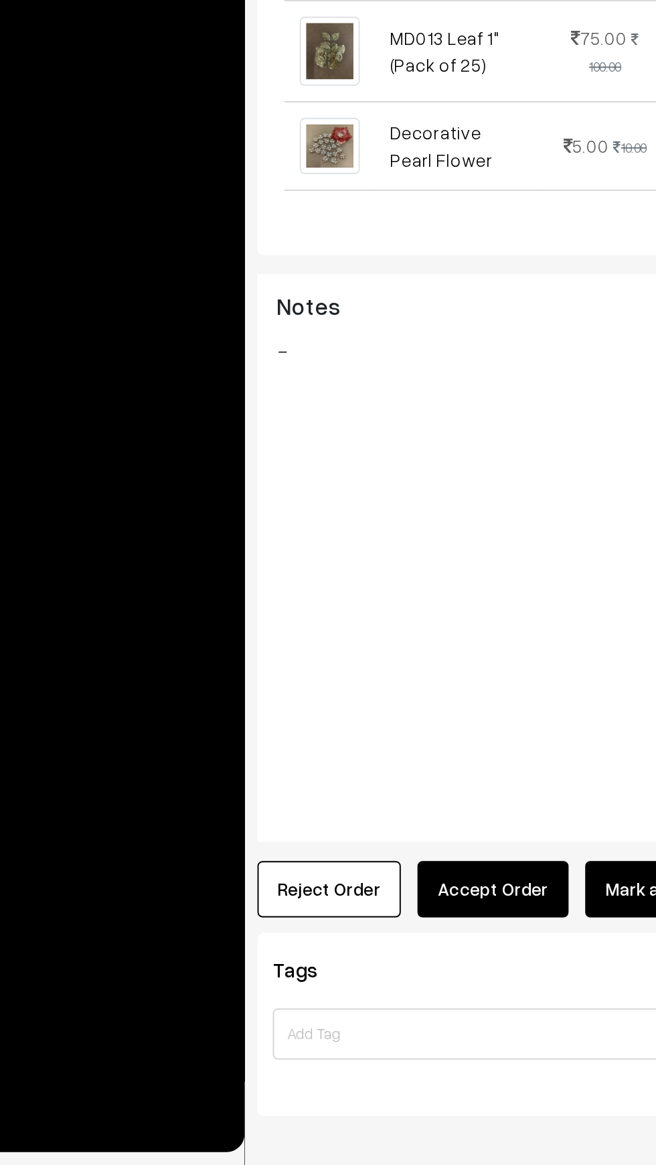
click at [204, 1006] on button "Reject Order" at bounding box center [225, 1020] width 75 height 29
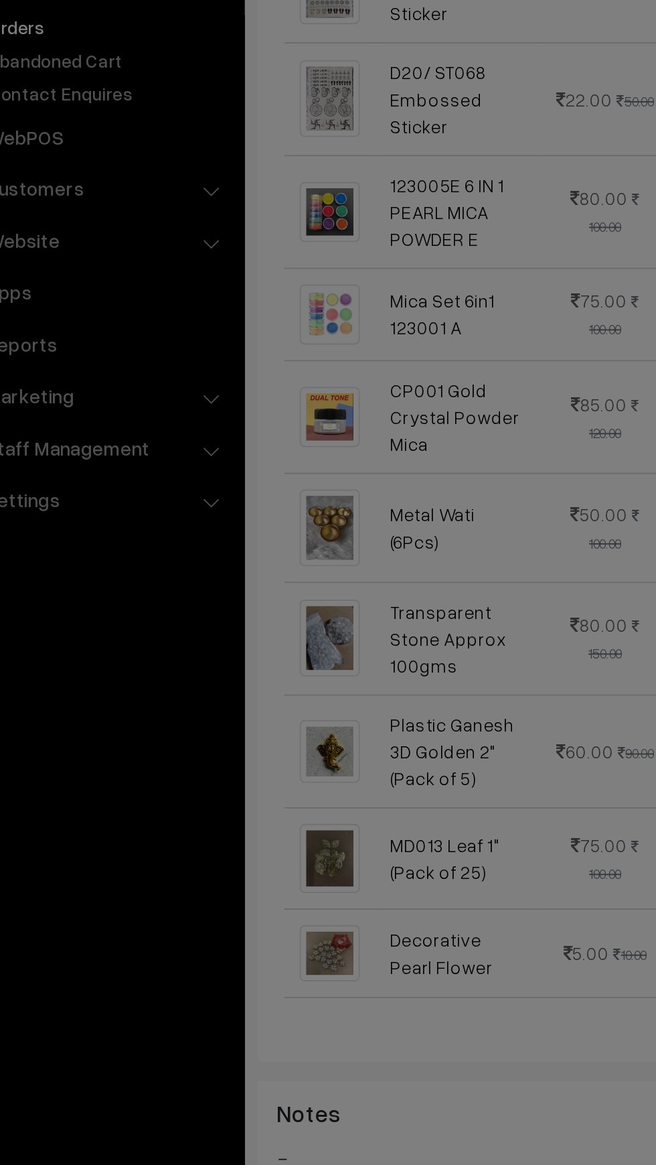
scroll to position [504, 0]
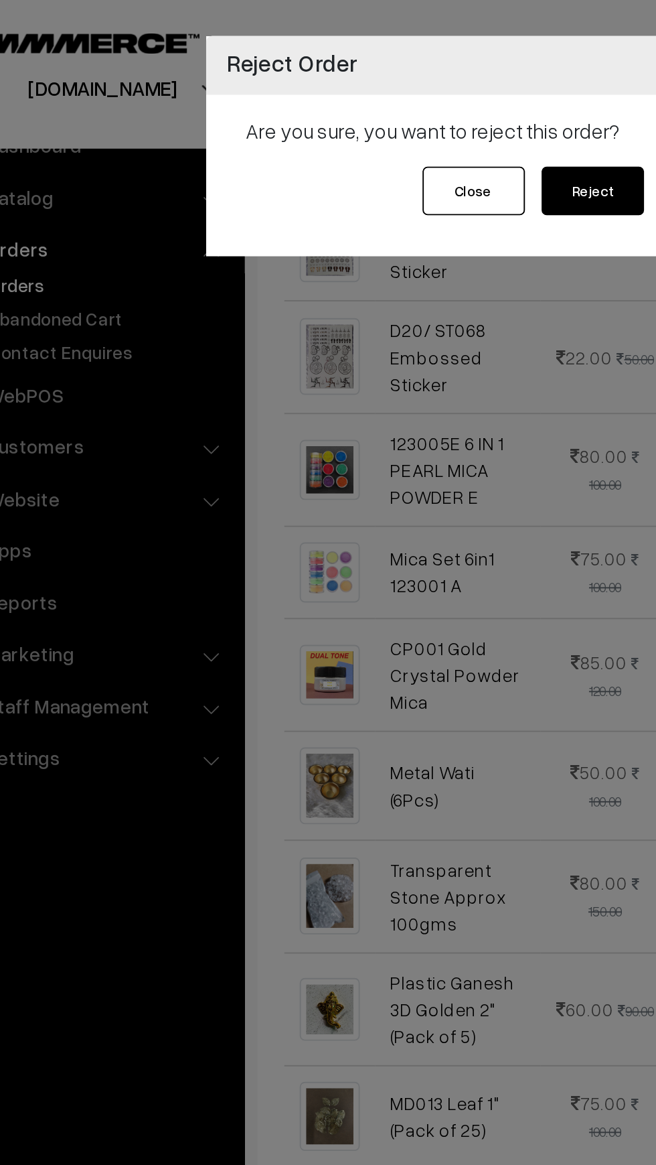
click at [364, 109] on button "Reject" at bounding box center [363, 99] width 54 height 25
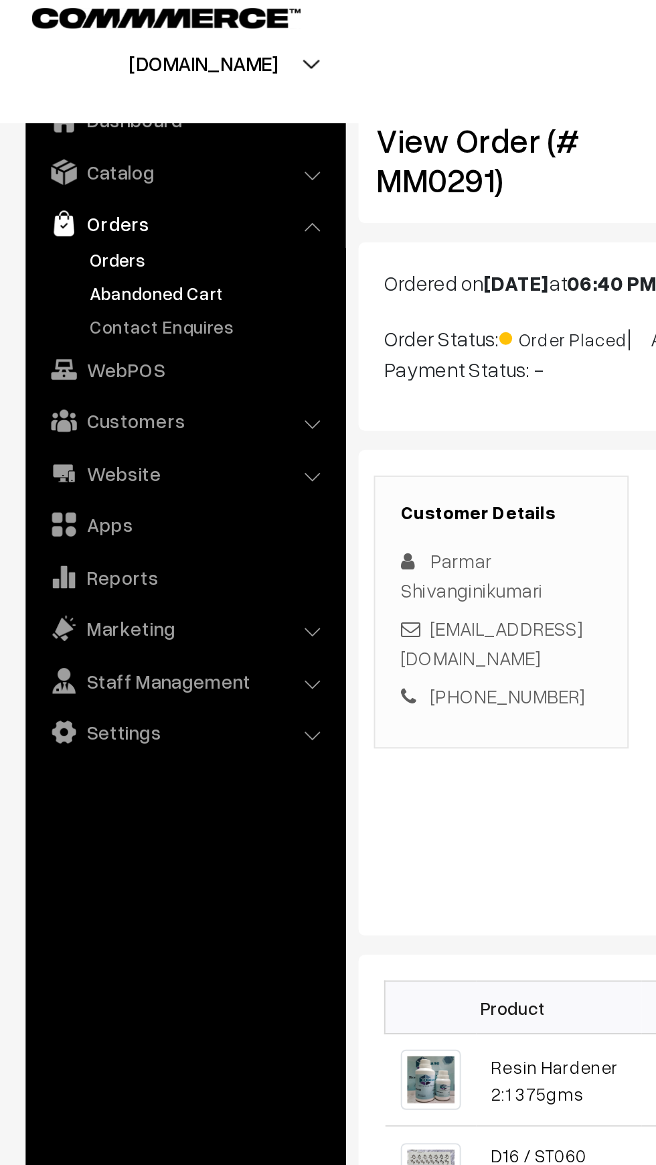
click at [54, 165] on link "Abandoned Cart" at bounding box center [110, 166] width 133 height 14
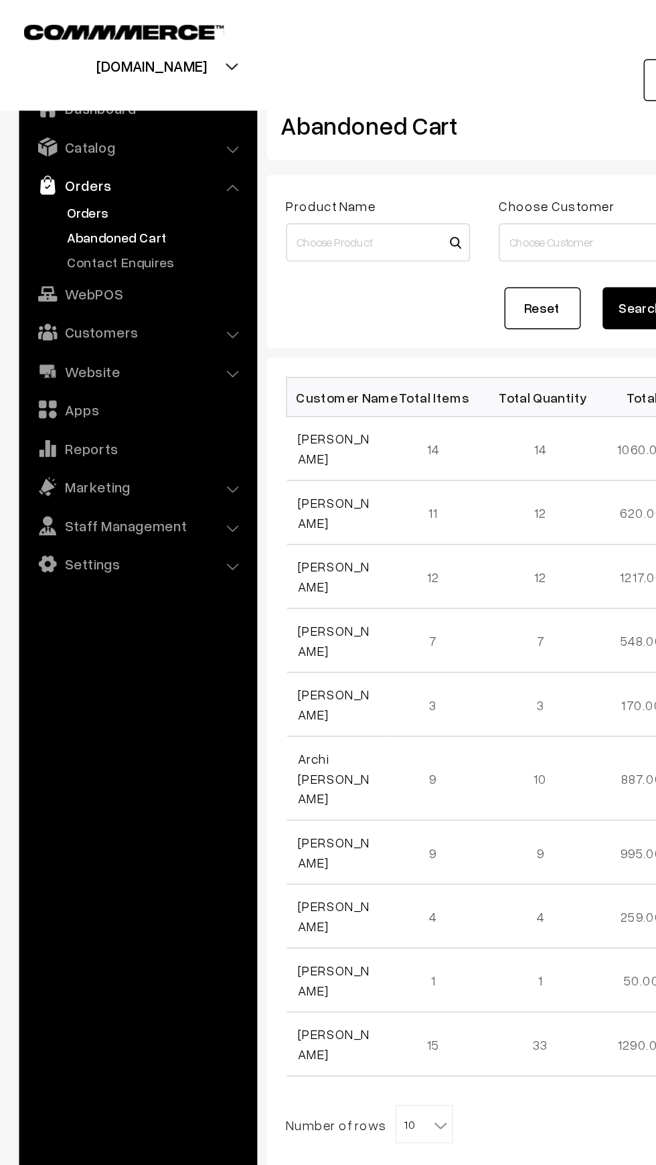
click at [56, 147] on link "Orders" at bounding box center [110, 149] width 133 height 14
